Goal: Task Accomplishment & Management: Complete application form

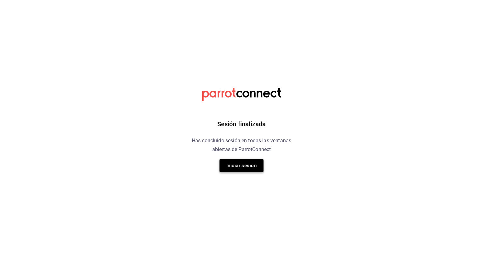
click at [256, 161] on button "Iniciar sesión" at bounding box center [242, 165] width 44 height 13
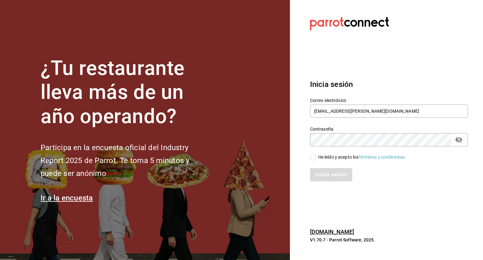
click at [312, 159] on input "He leído y acepto los Términos y condiciones." at bounding box center [313, 157] width 6 height 6
checkbox input "true"
click at [321, 171] on button "Iniciar sesión" at bounding box center [331, 174] width 43 height 13
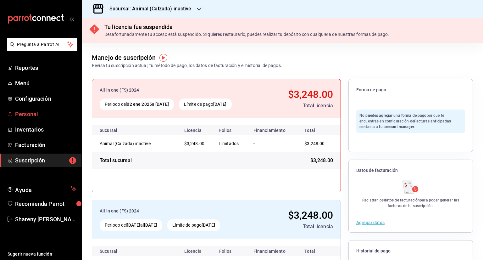
click at [29, 114] on span "Personal" at bounding box center [45, 114] width 61 height 8
click at [188, 8] on h3 "Sucursal: Animal (Calzada) inactive" at bounding box center [147, 9] width 87 height 8
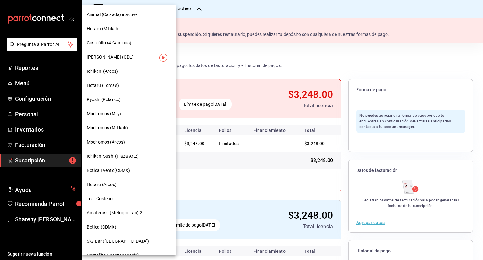
scroll to position [24, 0]
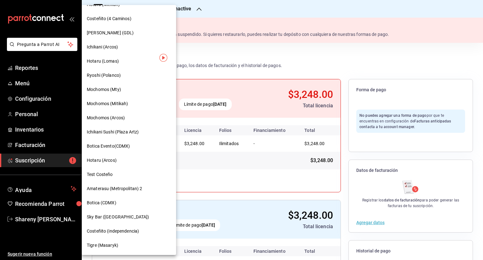
click at [121, 105] on span "Mochomos (Mitikah)" at bounding box center [107, 103] width 41 height 7
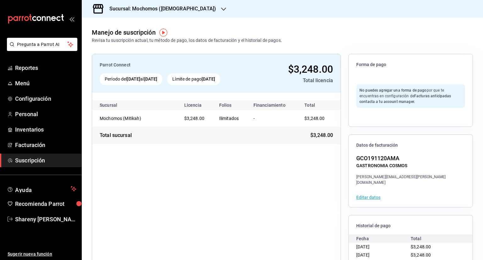
click at [179, 7] on h3 "Sucursal: Mochomos (Mitikah)" at bounding box center [160, 9] width 112 height 8
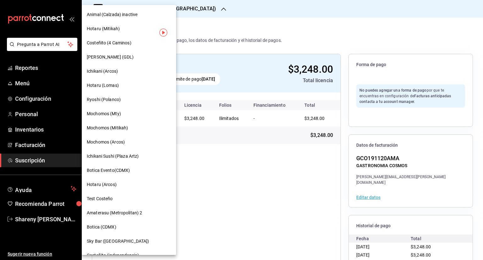
click at [33, 109] on div at bounding box center [241, 130] width 483 height 260
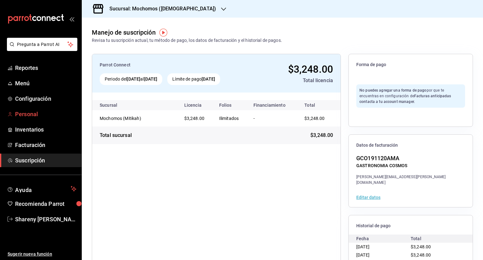
click at [33, 111] on span "Personal" at bounding box center [45, 114] width 61 height 8
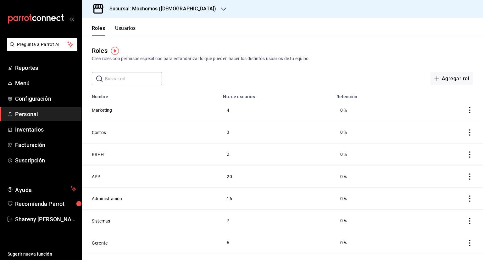
click at [120, 84] on input "text" at bounding box center [133, 78] width 57 height 13
paste input "JOSE ALFREDO VENTURA FARFAN"
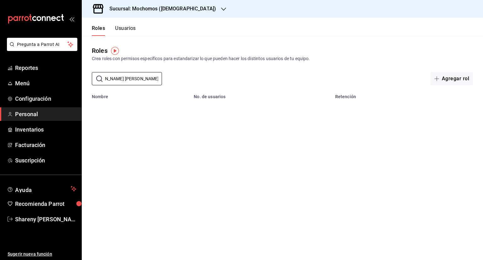
scroll to position [0, 15]
drag, startPoint x: 106, startPoint y: 78, endPoint x: 211, endPoint y: 83, distance: 105.2
click at [211, 83] on div "​ JOSE ALFREDO VENTURA FARFAN ​ Agregar rol" at bounding box center [282, 78] width 401 height 13
type input "JOSE A"
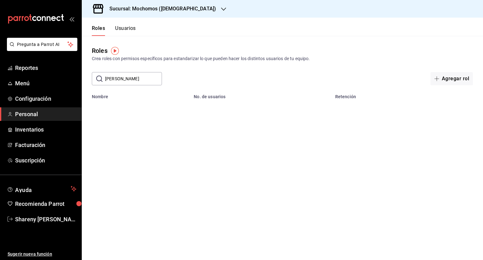
drag, startPoint x: 118, startPoint y: 76, endPoint x: 93, endPoint y: 76, distance: 25.2
click at [96, 76] on div "​ JOSE A ​" at bounding box center [127, 78] width 70 height 13
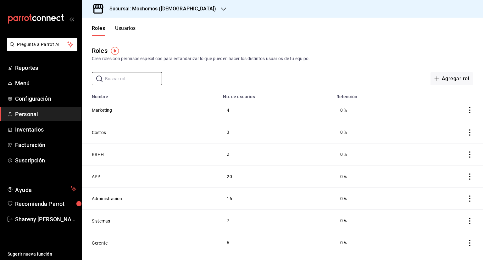
click at [449, 71] on div "Roles Crea roles con permisos específicos para estandarizar lo que pueden hacer…" at bounding box center [282, 60] width 401 height 49
click at [448, 77] on button "Agregar rol" at bounding box center [452, 78] width 42 height 13
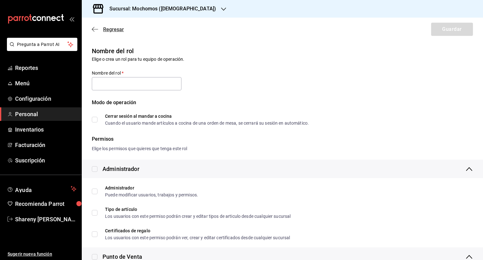
click at [95, 28] on icon "button" at bounding box center [95, 29] width 6 height 6
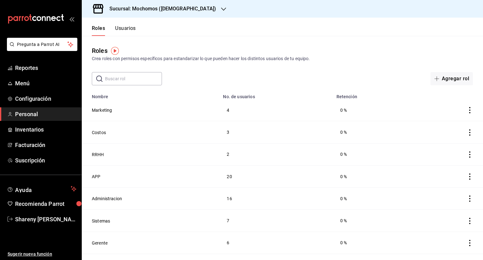
click at [133, 28] on button "Usuarios" at bounding box center [125, 30] width 21 height 11
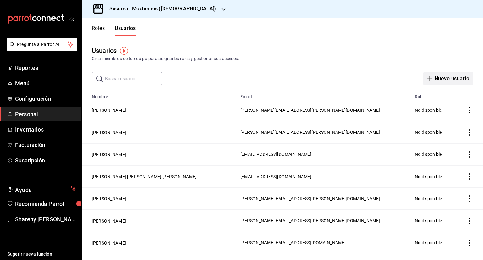
click at [447, 79] on button "Nuevo usuario" at bounding box center [448, 78] width 50 height 13
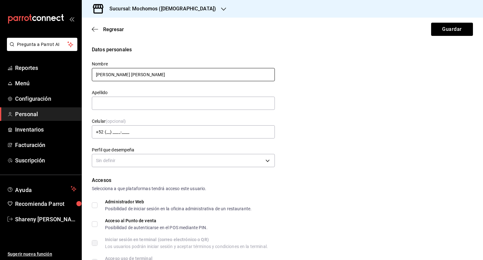
drag, startPoint x: 128, startPoint y: 74, endPoint x: 205, endPoint y: 74, distance: 77.7
click at [205, 74] on input "JOSE ALFREDO VENTURA FARFAN" at bounding box center [183, 74] width 183 height 13
type input "JOSE ALFREDO"
click at [146, 102] on input "text" at bounding box center [183, 103] width 183 height 13
paste input "VENTURA FARFAN"
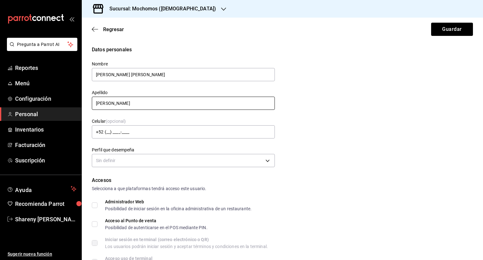
type input "VENTURA FARFAN"
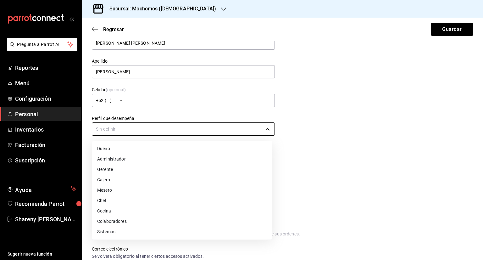
click at [152, 131] on body "Pregunta a Parrot AI Reportes Menú Configuración Personal Inventarios Facturaci…" at bounding box center [241, 130] width 483 height 260
click at [115, 188] on li "Mesero" at bounding box center [182, 190] width 180 height 10
type input "WAITER"
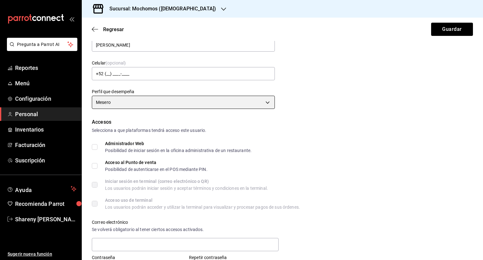
scroll to position [94, 0]
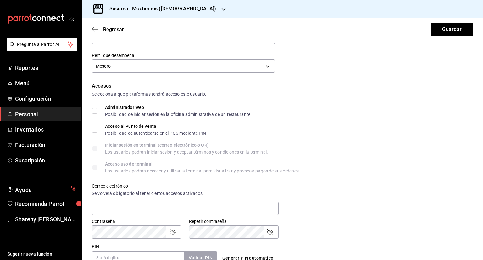
click at [96, 130] on input "Acceso al Punto de venta Posibilidad de autenticarse en el POS mediante PIN." at bounding box center [95, 130] width 6 height 6
checkbox input "true"
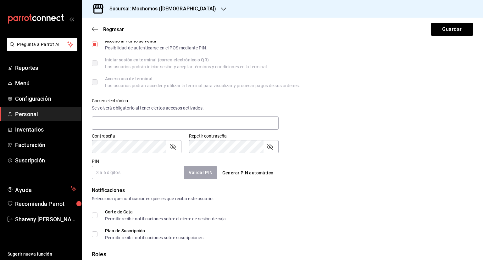
scroll to position [189, 0]
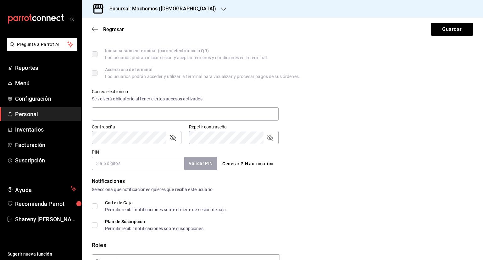
click at [126, 167] on input "PIN" at bounding box center [138, 163] width 93 height 13
type input "78692"
click at [207, 164] on button "Validar PIN" at bounding box center [200, 164] width 33 height 14
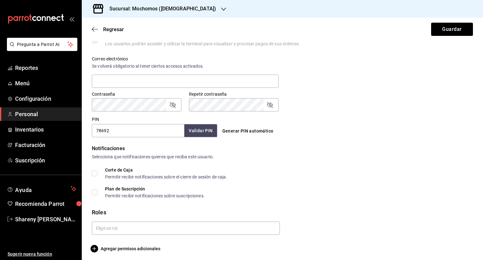
scroll to position [224, 0]
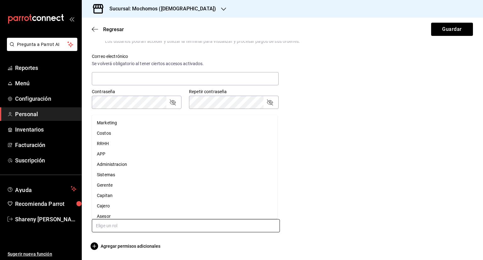
click at [108, 226] on input "text" at bounding box center [186, 225] width 188 height 13
click at [106, 216] on li "Asesor" at bounding box center [185, 216] width 186 height 10
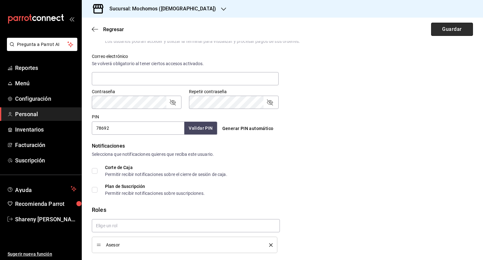
click at [446, 27] on button "Guardar" at bounding box center [452, 29] width 42 height 13
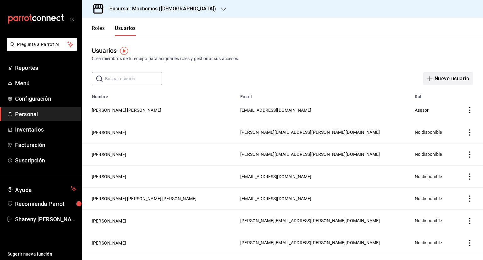
click at [440, 82] on button "Nuevo usuario" at bounding box center [448, 78] width 50 height 13
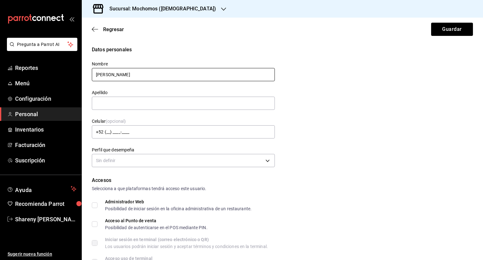
drag, startPoint x: 141, startPoint y: 75, endPoint x: 214, endPoint y: 75, distance: 73.3
click at [214, 75] on input "FRANCISCO MANUEL VILCHIS LLANITO" at bounding box center [183, 74] width 183 height 13
type input "FRANCISCO MANUEL"
click at [122, 107] on input "text" at bounding box center [183, 103] width 183 height 13
paste input "VILCHIS LLANITO"
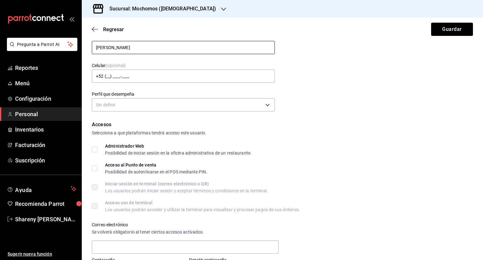
scroll to position [63, 0]
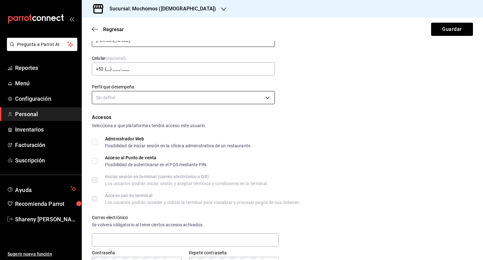
type input "VILCHIS LLANITO"
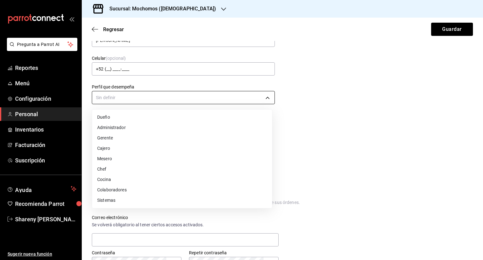
click at [135, 103] on body "Pregunta a Parrot AI Reportes Menú Configuración Personal Inventarios Facturaci…" at bounding box center [241, 130] width 483 height 260
click at [109, 159] on li "Mesero" at bounding box center [182, 159] width 180 height 10
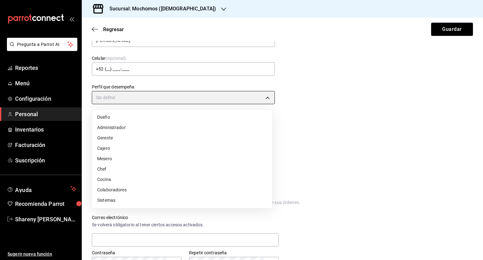
type input "WAITER"
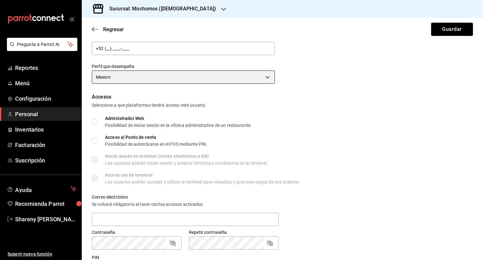
scroll to position [94, 0]
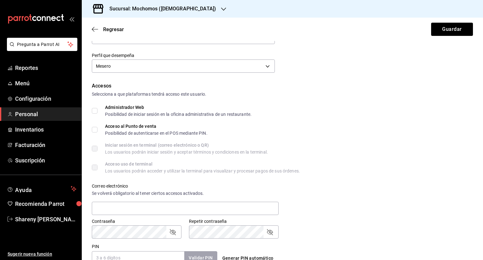
click at [95, 128] on input "Acceso al Punto de venta Posibilidad de autenticarse en el POS mediante PIN." at bounding box center [95, 130] width 6 height 6
checkbox input "true"
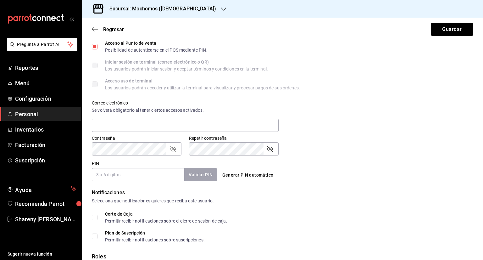
scroll to position [189, 0]
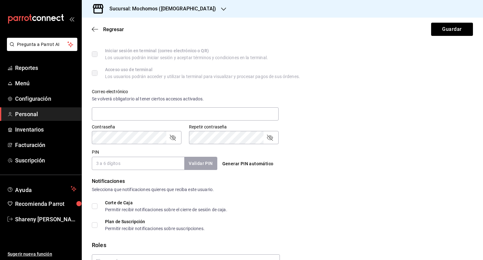
click at [133, 159] on input "PIN" at bounding box center [138, 163] width 93 height 13
type input "93785"
click at [200, 162] on button "Validar PIN" at bounding box center [200, 164] width 33 height 14
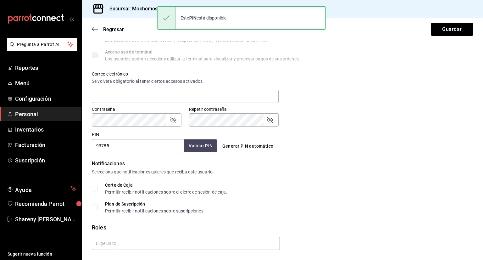
scroll to position [224, 0]
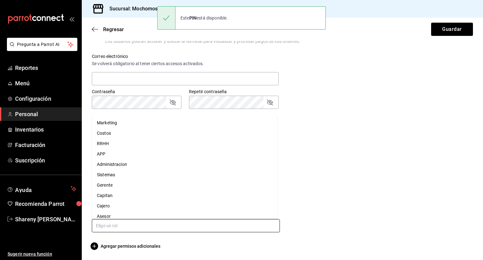
click at [118, 224] on input "text" at bounding box center [186, 225] width 188 height 13
click at [115, 215] on li "Asesor" at bounding box center [185, 216] width 186 height 10
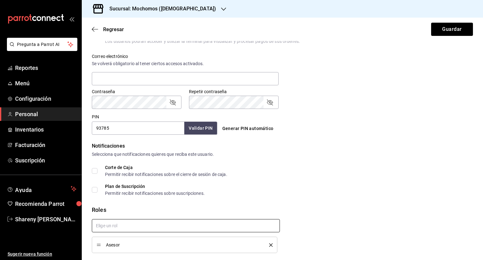
scroll to position [245, 0]
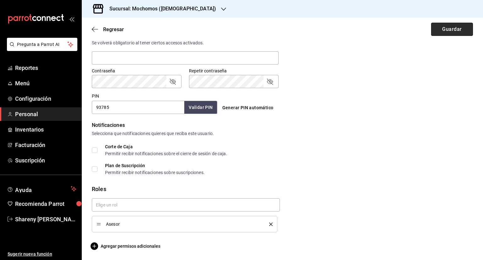
click at [449, 32] on button "Guardar" at bounding box center [452, 29] width 42 height 13
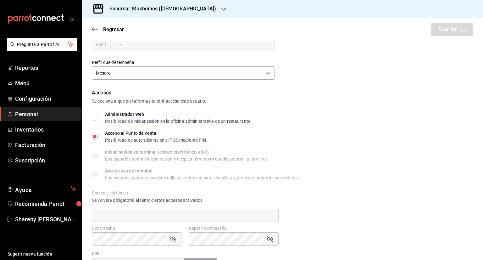
scroll to position [0, 0]
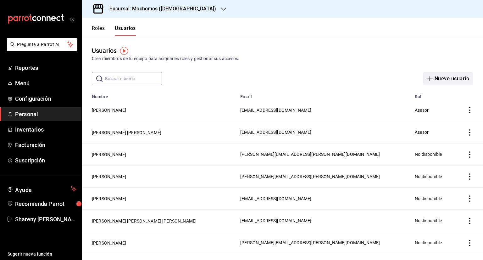
click at [449, 78] on button "Nuevo usuario" at bounding box center [448, 78] width 50 height 13
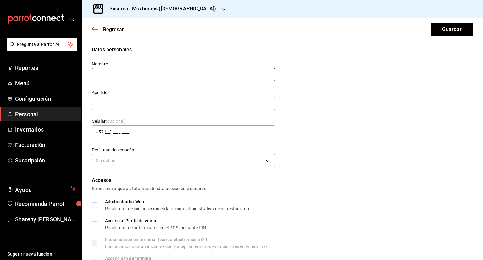
click at [123, 75] on input "text" at bounding box center [183, 74] width 183 height 13
click at [140, 75] on input "GABRIEL SALVADOR LIZARDI BRAVO" at bounding box center [183, 74] width 183 height 13
drag, startPoint x: 138, startPoint y: 74, endPoint x: 224, endPoint y: 75, distance: 86.2
click at [224, 75] on input "GABRIEL SALVADOR LIZARDI BRAVO" at bounding box center [183, 74] width 183 height 13
type input "GABRIEL SALVADOR"
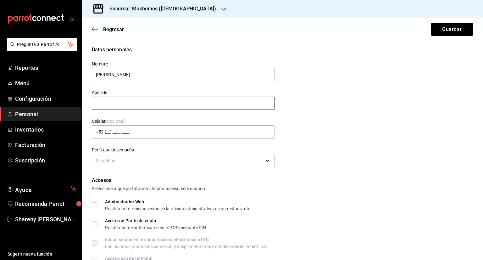
click at [126, 100] on input "text" at bounding box center [183, 103] width 183 height 13
paste input "LIZARDI BRAVO"
type input "LIZARDI BRAVO"
click at [119, 163] on body "Pregunta a Parrot AI Reportes Menú Configuración Personal Inventarios Facturaci…" at bounding box center [241, 130] width 483 height 260
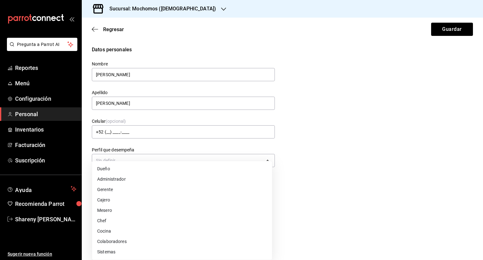
click at [109, 210] on li "Mesero" at bounding box center [182, 210] width 180 height 10
type input "WAITER"
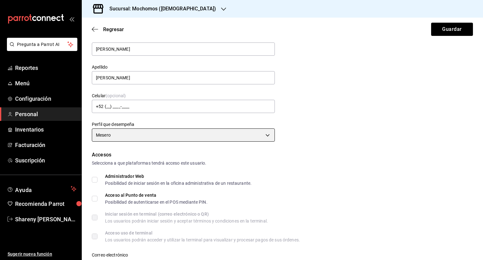
scroll to position [63, 0]
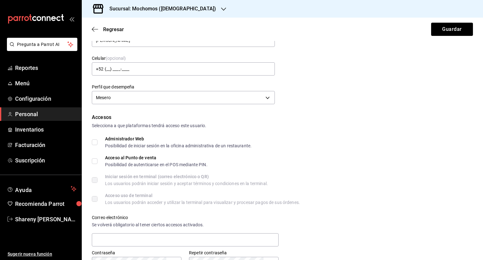
click at [95, 160] on input "Acceso al Punto de venta Posibilidad de autenticarse en el POS mediante PIN." at bounding box center [95, 161] width 6 height 6
checkbox input "true"
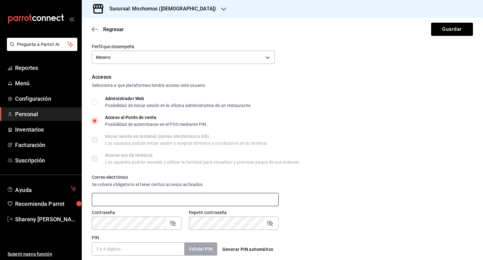
scroll to position [157, 0]
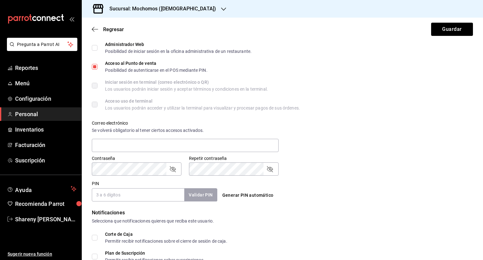
click at [128, 193] on input "PIN" at bounding box center [138, 194] width 93 height 13
type input "789045"
click at [200, 197] on button "Validar PIN" at bounding box center [200, 195] width 33 height 14
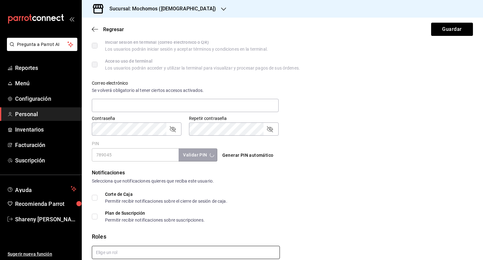
scroll to position [224, 0]
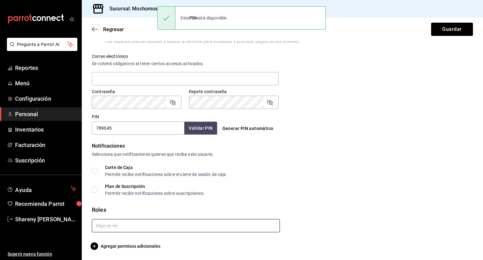
click at [103, 225] on input "text" at bounding box center [186, 225] width 188 height 13
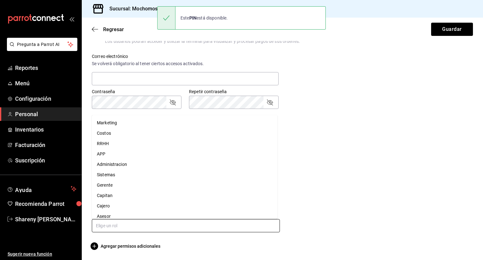
click at [103, 217] on li "Asesor" at bounding box center [185, 216] width 186 height 10
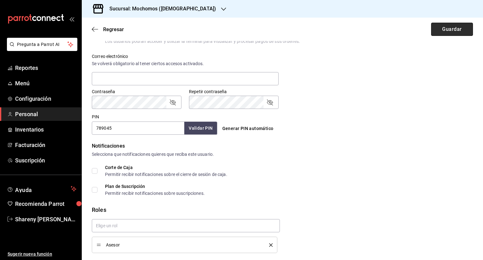
click at [452, 29] on button "Guardar" at bounding box center [452, 29] width 42 height 13
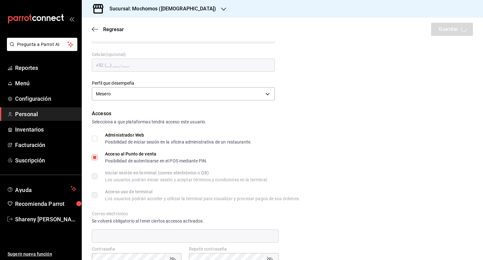
scroll to position [0, 0]
